Goal: Check status: Check status

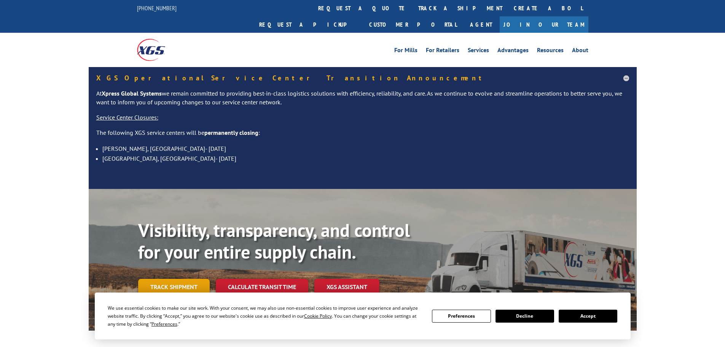
click at [163, 279] on link "Track shipment" at bounding box center [174, 287] width 72 height 16
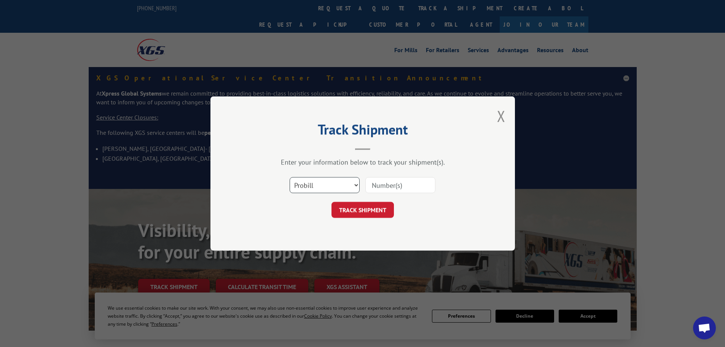
click at [316, 184] on select "Select category... Probill BOL PO" at bounding box center [325, 185] width 70 height 16
select select "bol"
click at [290, 177] on select "Select category... Probill BOL PO" at bounding box center [325, 185] width 70 height 16
click at [381, 183] on input at bounding box center [400, 185] width 70 height 16
paste input "6023301"
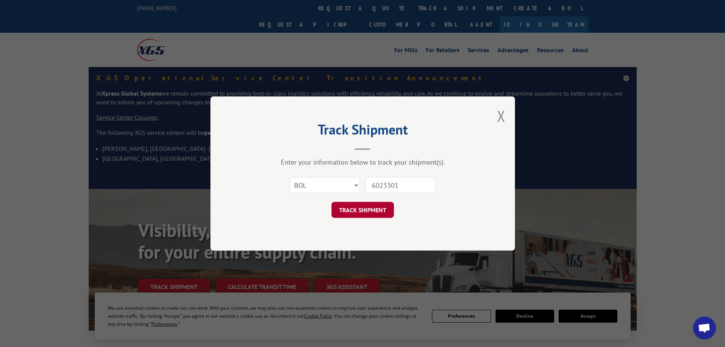
type input "6023301"
click at [366, 205] on button "TRACK SHIPMENT" at bounding box center [363, 210] width 62 height 16
